Goal: Task Accomplishment & Management: Use online tool/utility

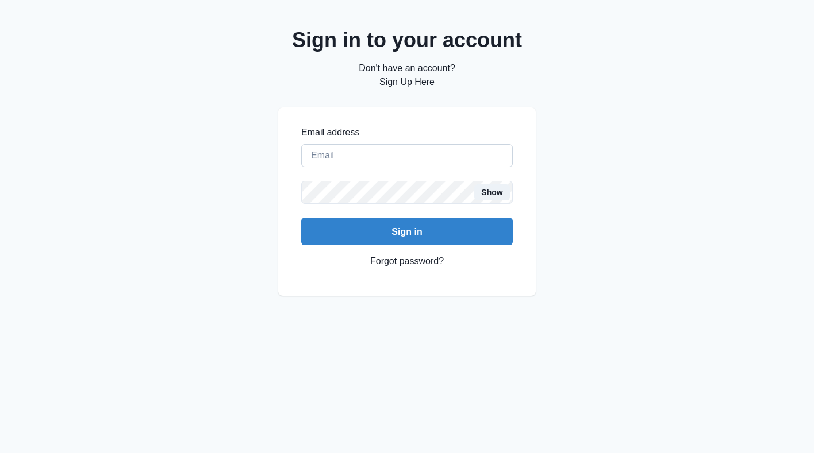
click at [336, 151] on input "Email address" at bounding box center [407, 155] width 212 height 23
type input "creaumond@gmail.com"
click at [301, 218] on button "Sign in" at bounding box center [407, 232] width 212 height 28
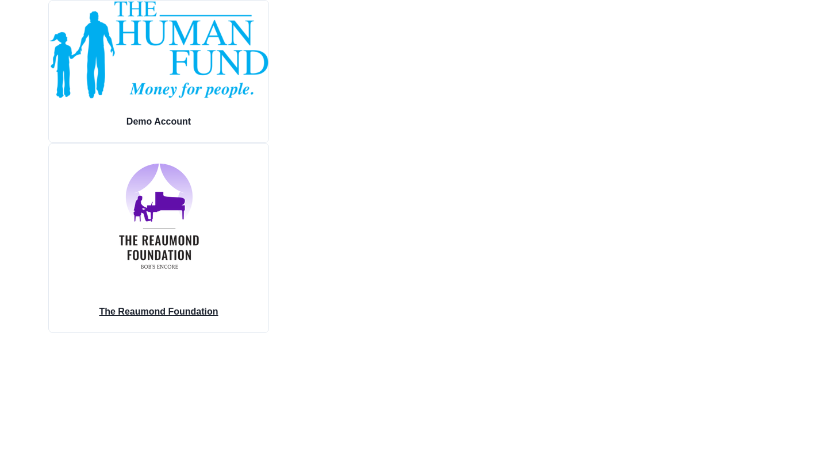
click at [196, 203] on img at bounding box center [158, 216] width 149 height 145
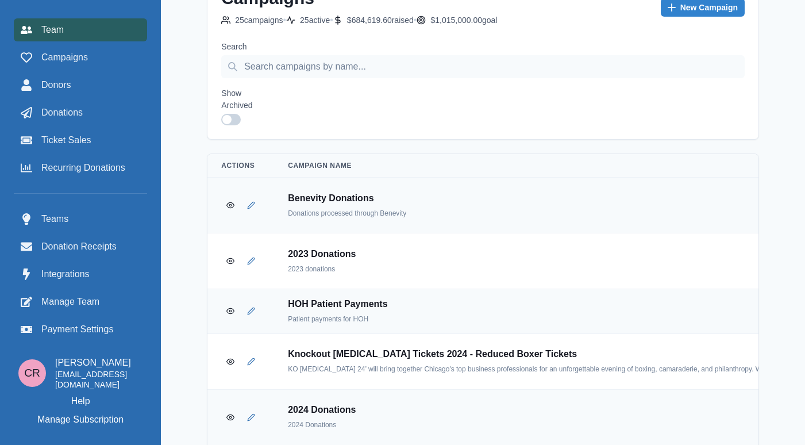
scroll to position [1816, 0]
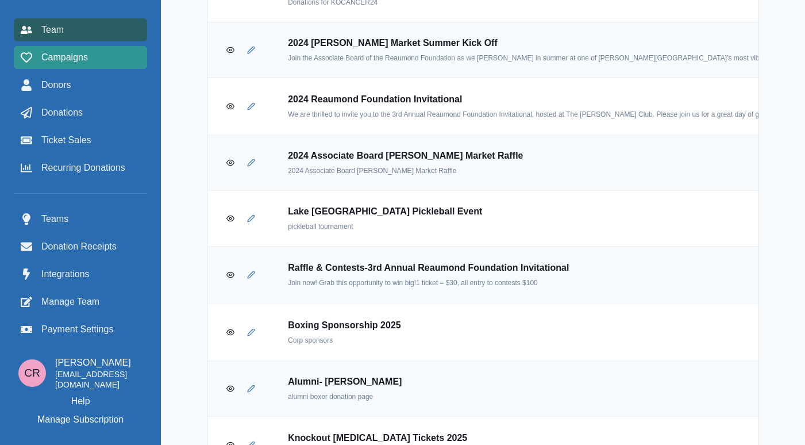
click at [84, 63] on span "Campaigns" at bounding box center [64, 58] width 47 height 14
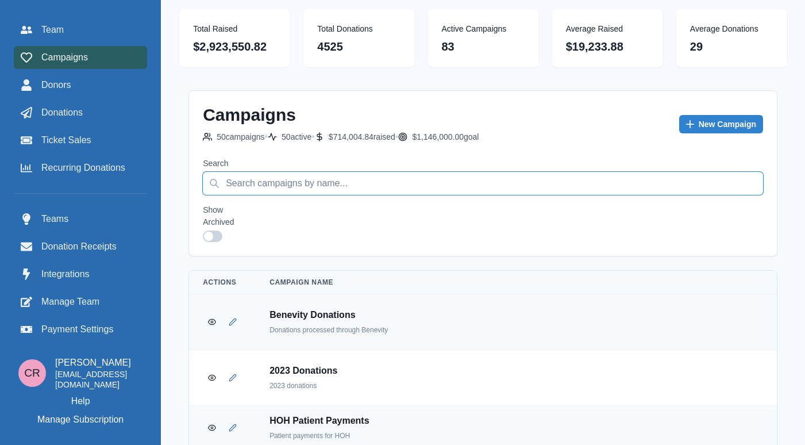
click at [302, 184] on input "Search" at bounding box center [483, 183] width 560 height 23
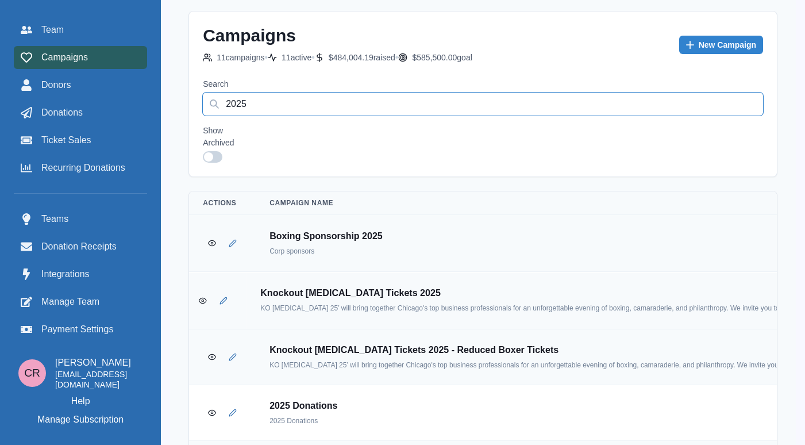
scroll to position [92, 0]
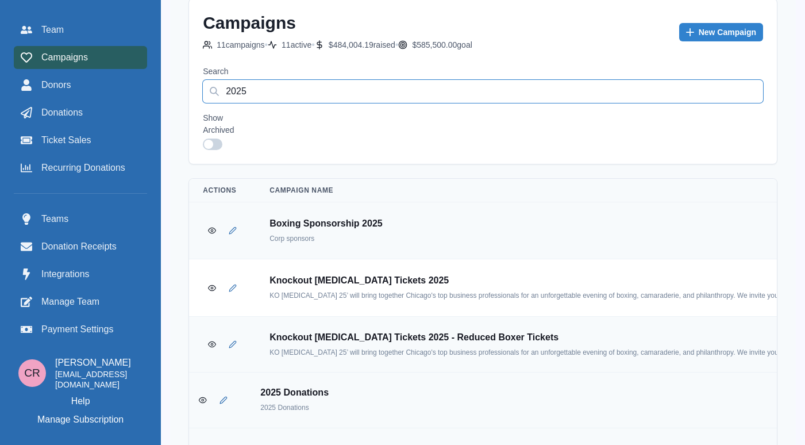
type input "2025"
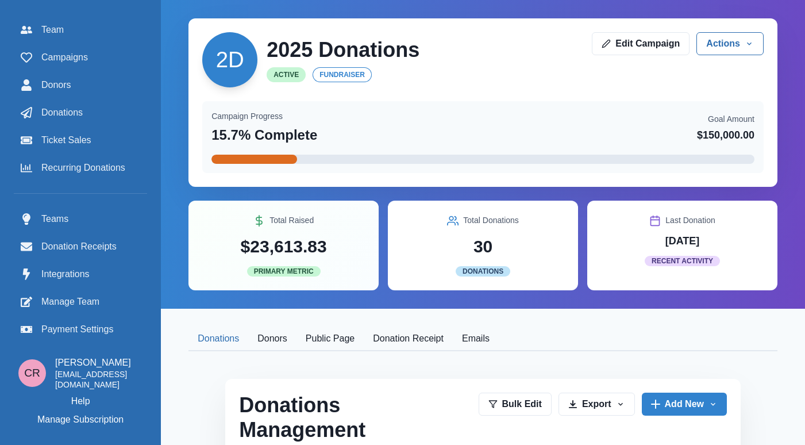
click at [264, 339] on button "Donors" at bounding box center [272, 339] width 48 height 24
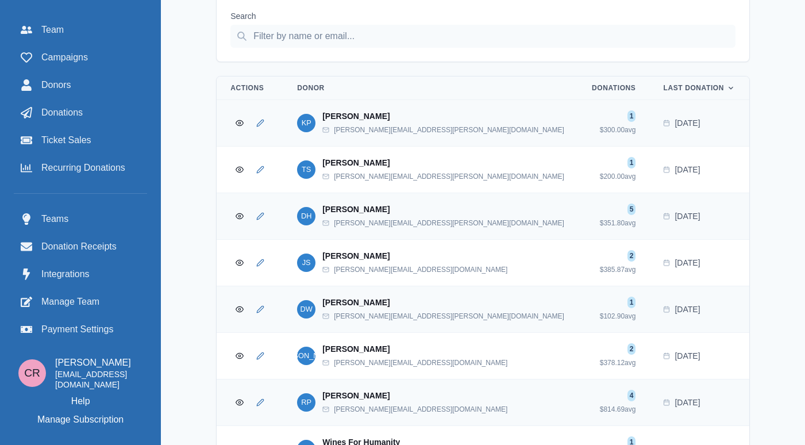
scroll to position [241, 0]
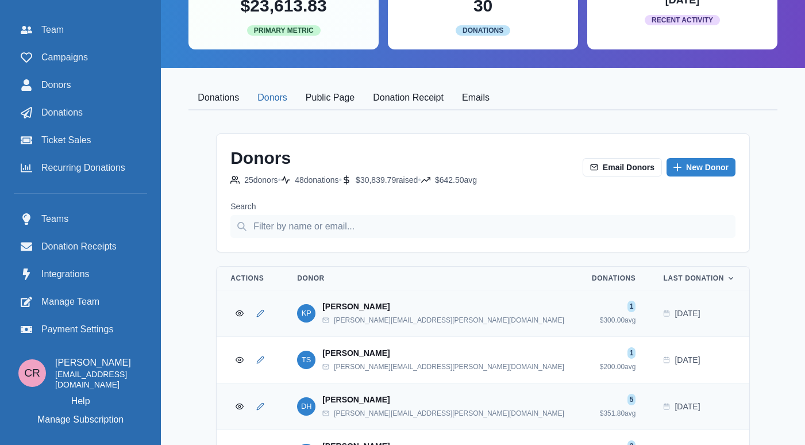
click at [227, 105] on button "Donations" at bounding box center [219, 98] width 60 height 24
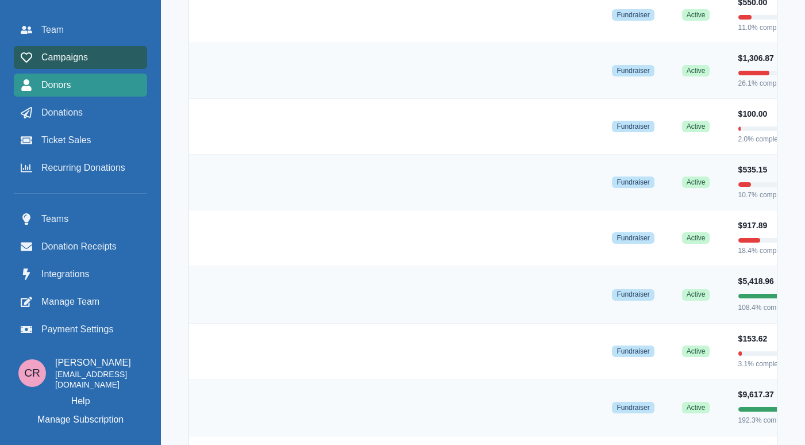
scroll to position [0, 2994]
click at [77, 86] on div "Donors" at bounding box center [81, 85] width 120 height 14
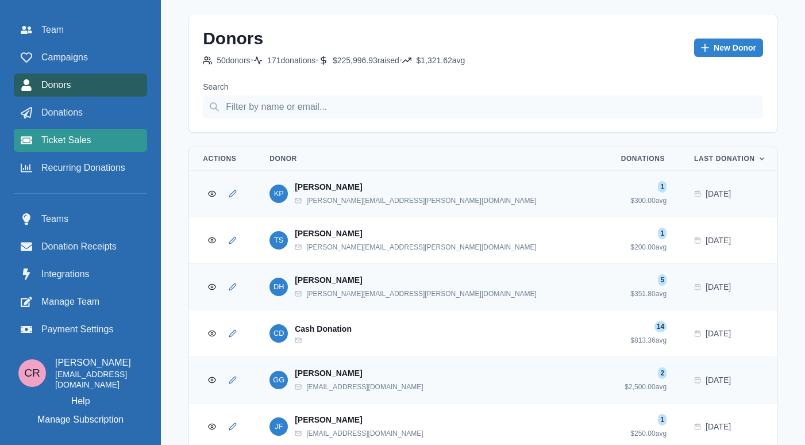
scroll to position [363, 0]
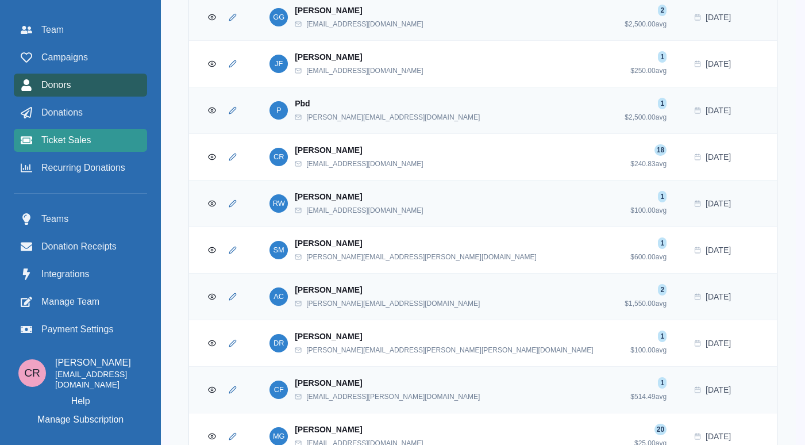
click at [65, 130] on link "Ticket Sales" at bounding box center [80, 140] width 133 height 23
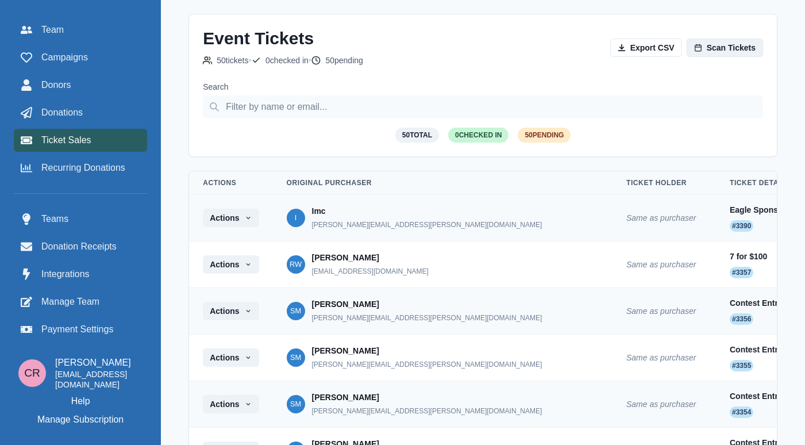
click at [724, 47] on link "Scan Tickets" at bounding box center [725, 48] width 76 height 18
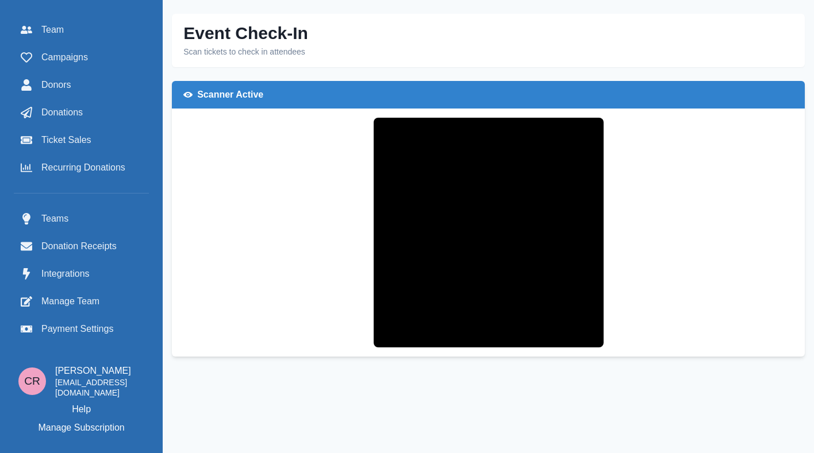
click at [402, 219] on video at bounding box center [489, 233] width 230 height 230
